Goal: Information Seeking & Learning: Learn about a topic

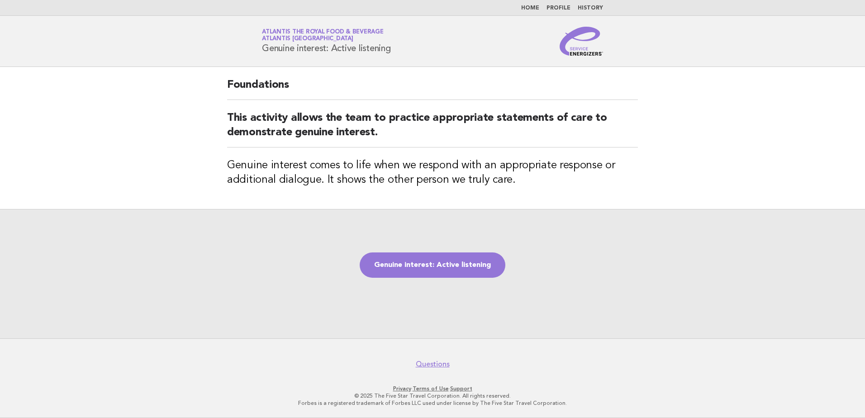
click at [585, 51] on img at bounding box center [580, 41] width 43 height 29
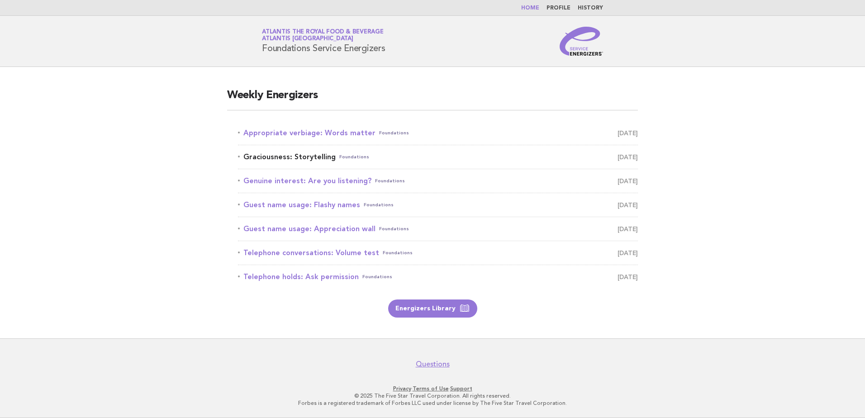
click at [282, 154] on link "Graciousness: Storytelling Foundations [DATE]" at bounding box center [438, 157] width 400 height 13
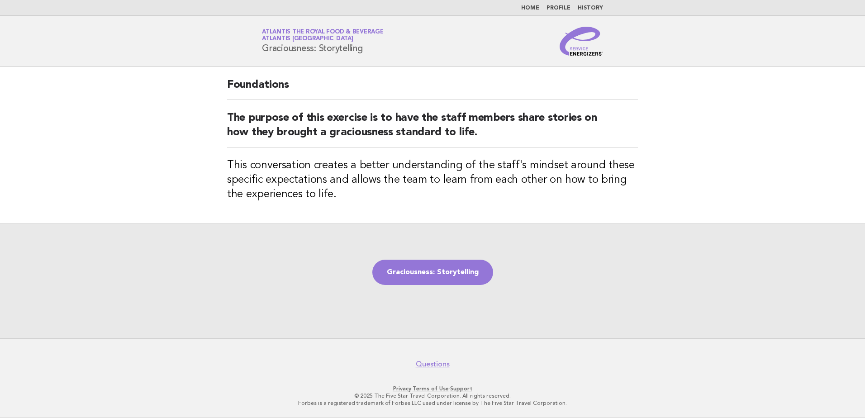
click at [589, 51] on img at bounding box center [580, 41] width 43 height 29
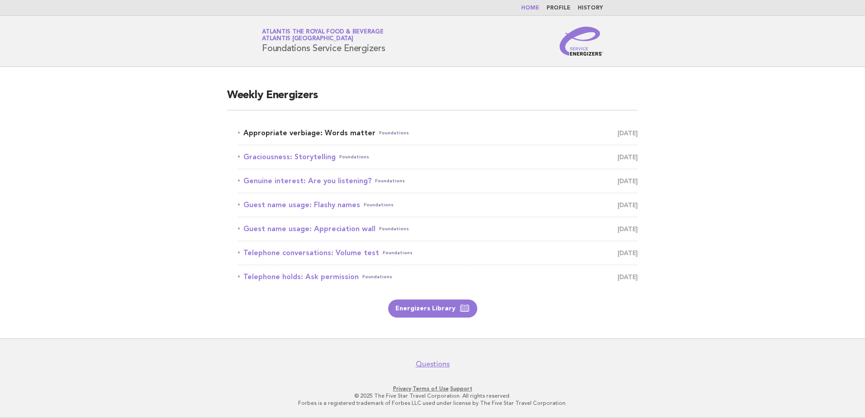
click at [326, 134] on link "Appropriate verbiage: Words matter Foundations August 14" at bounding box center [438, 133] width 400 height 13
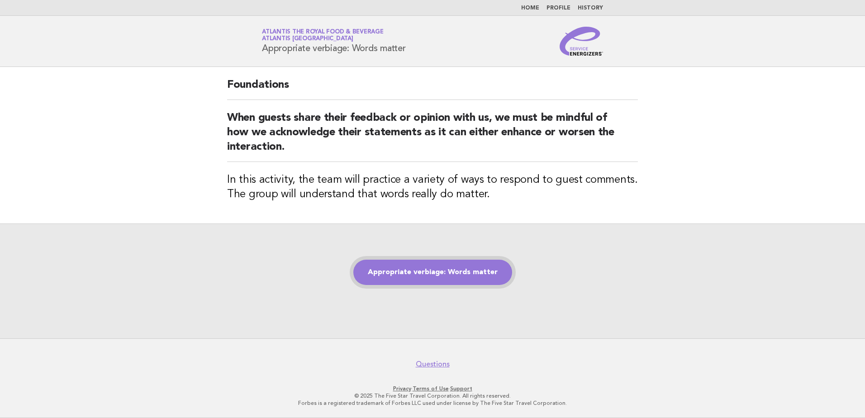
click at [444, 274] on link "Appropriate verbiage: Words matter" at bounding box center [432, 272] width 159 height 25
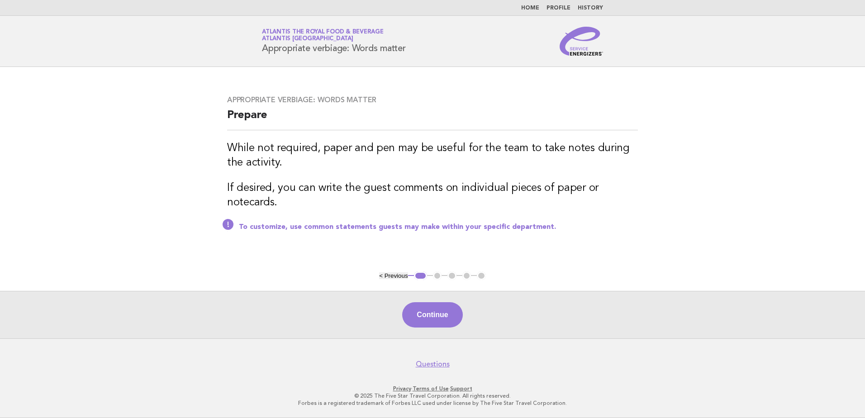
click at [436, 311] on button "Continue" at bounding box center [432, 314] width 60 height 25
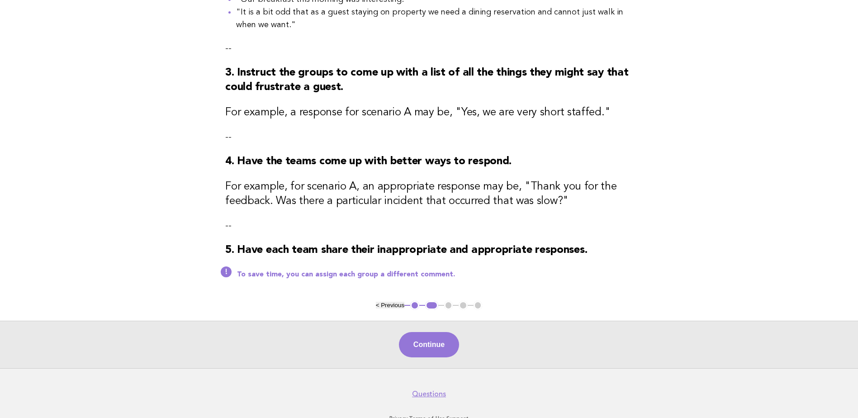
click at [444, 346] on button "Continue" at bounding box center [429, 344] width 60 height 25
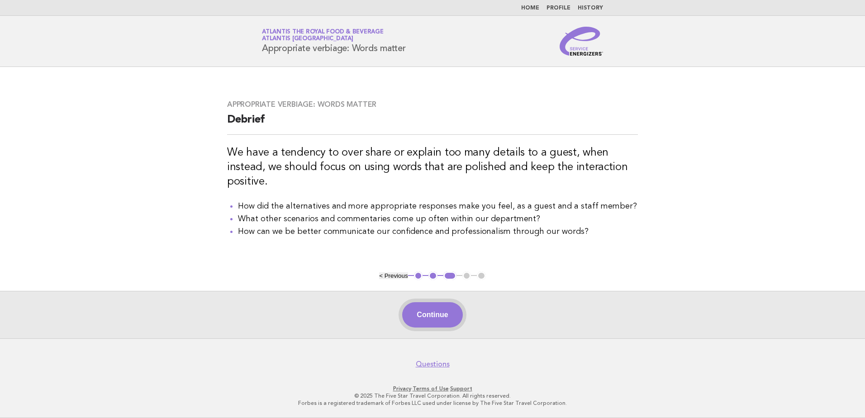
click at [452, 322] on button "Continue" at bounding box center [432, 314] width 60 height 25
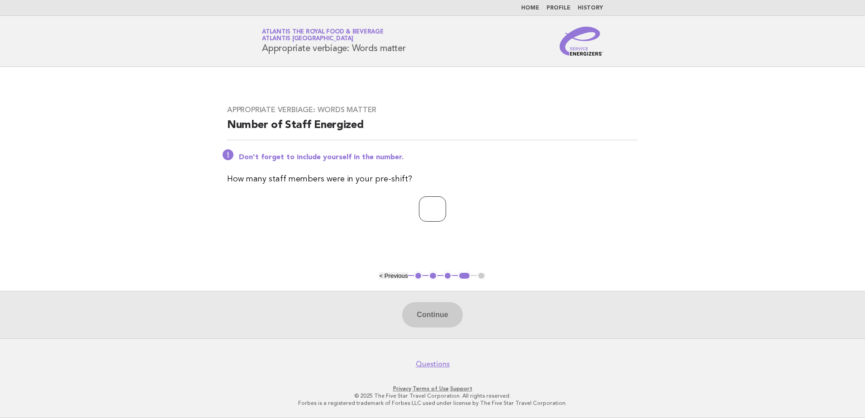
click at [425, 209] on input "number" at bounding box center [432, 208] width 27 height 25
type input "**"
click at [442, 319] on button "Continue" at bounding box center [432, 314] width 60 height 25
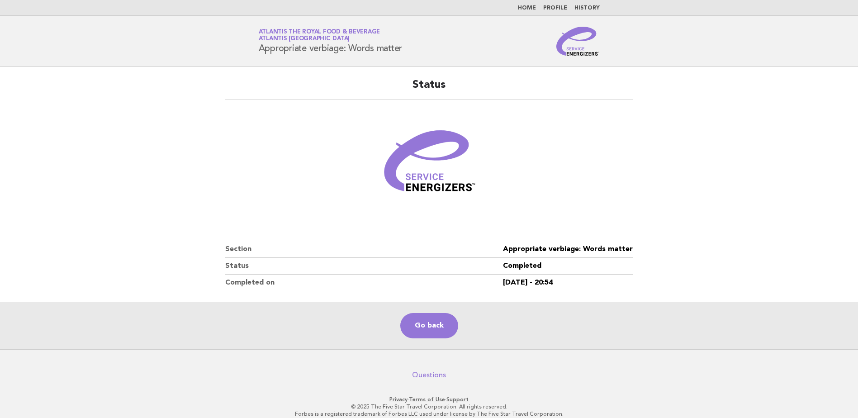
click at [588, 54] on img at bounding box center [577, 41] width 43 height 29
click at [584, 51] on img at bounding box center [577, 41] width 43 height 29
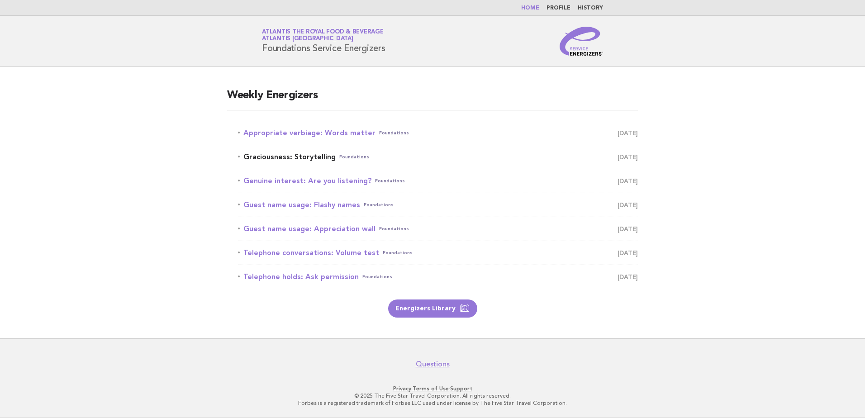
click at [331, 153] on link "Graciousness: Storytelling Foundations August 15" at bounding box center [438, 157] width 400 height 13
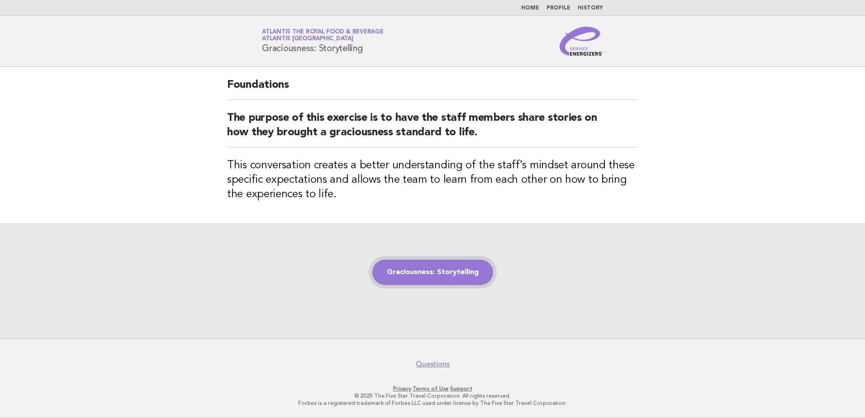
click at [424, 264] on link "Graciousness: Storytelling" at bounding box center [432, 272] width 121 height 25
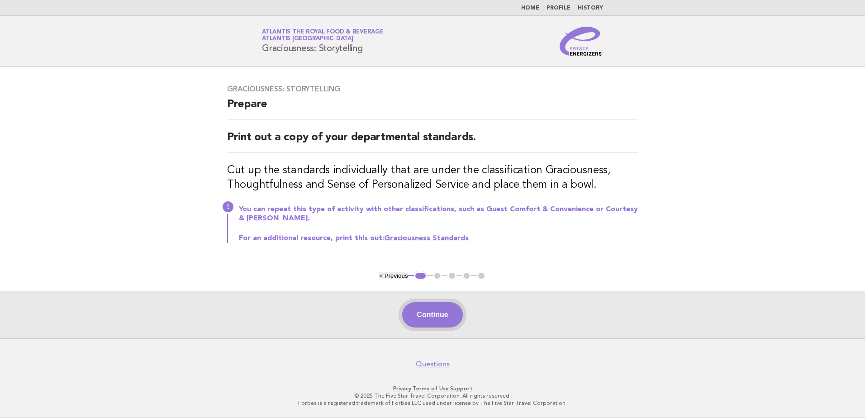
click at [434, 310] on button "Continue" at bounding box center [432, 314] width 60 height 25
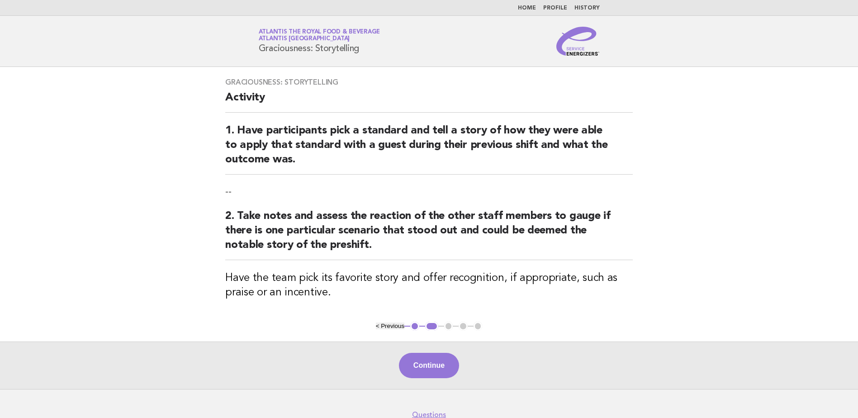
click at [441, 378] on div "Continue" at bounding box center [429, 364] width 858 height 47
click at [441, 373] on button "Continue" at bounding box center [429, 365] width 60 height 25
